Goal: Find contact information: Find contact information

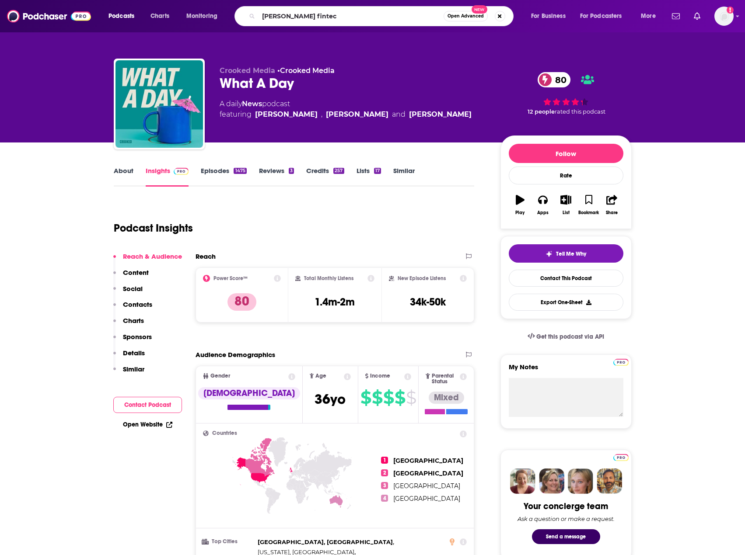
type input "[PERSON_NAME] fintech"
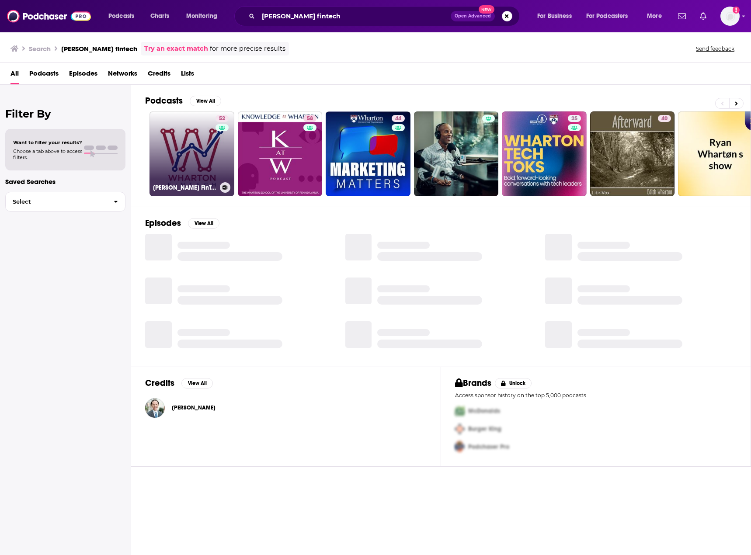
click at [180, 157] on link "52 [PERSON_NAME] FinTech Podcast" at bounding box center [192, 154] width 85 height 85
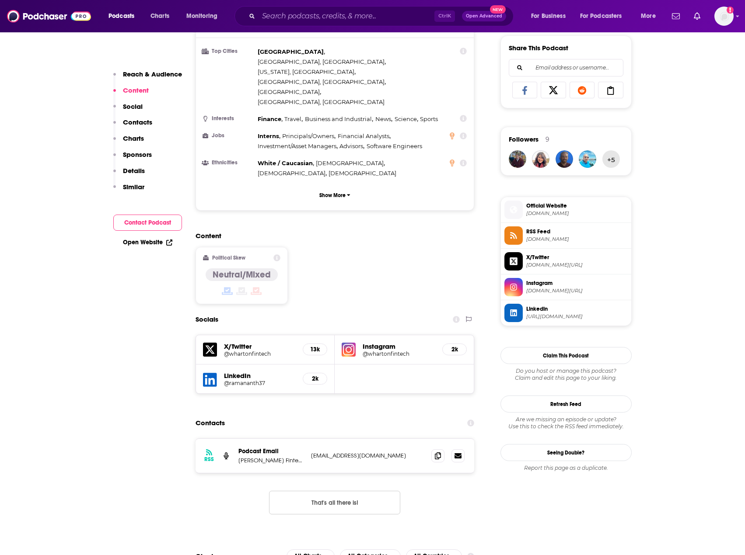
scroll to position [569, 0]
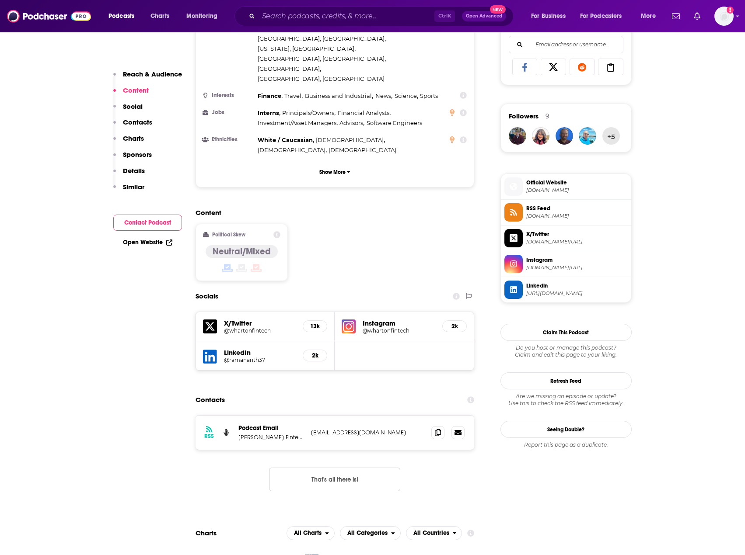
drag, startPoint x: 373, startPoint y: 270, endPoint x: 373, endPoint y: 265, distance: 4.8
click at [373, 319] on h5 "Instagram" at bounding box center [399, 323] width 73 height 8
click at [344, 320] on img at bounding box center [349, 327] width 14 height 14
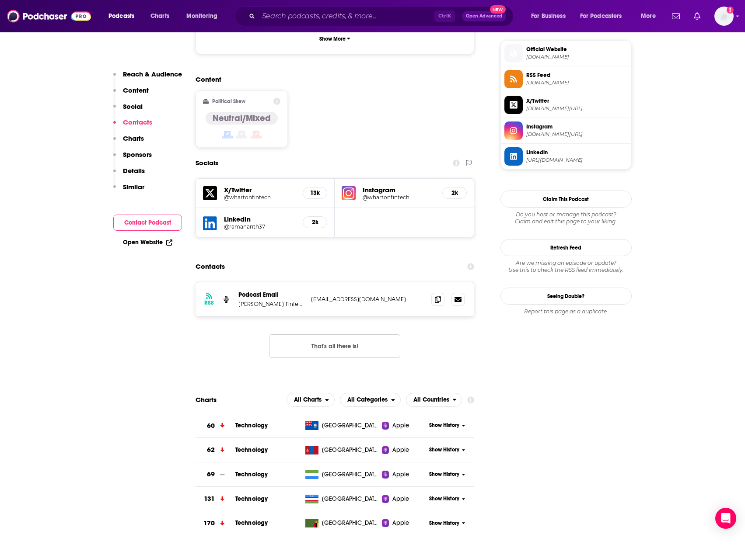
scroll to position [700, 0]
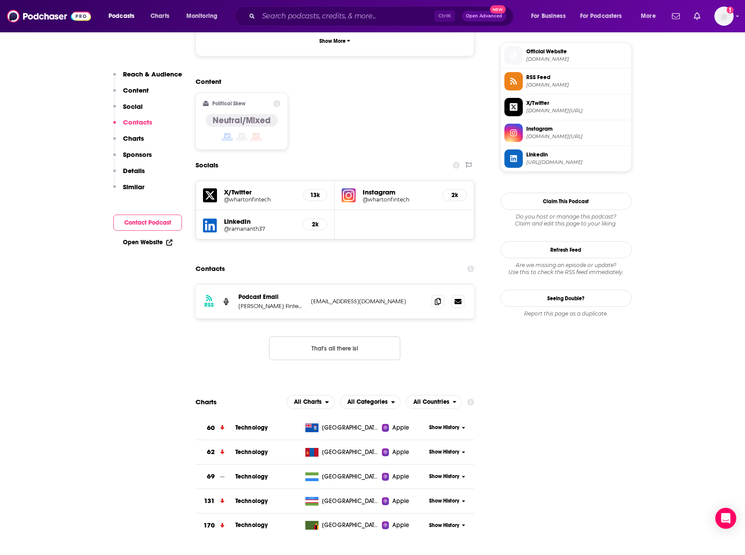
click at [151, 122] on p "Contacts" at bounding box center [137, 122] width 29 height 8
